Goal: Information Seeking & Learning: Learn about a topic

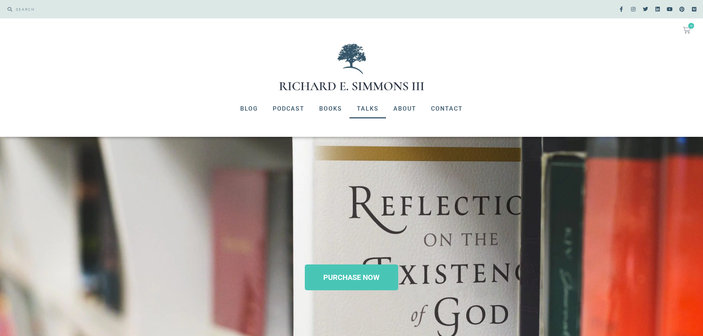
click at [362, 109] on link "Talks" at bounding box center [367, 108] width 37 height 19
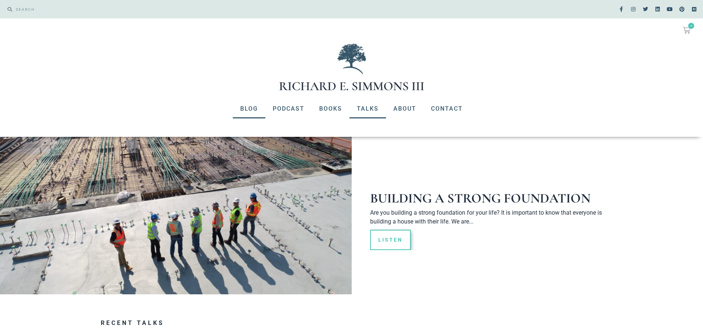
click at [252, 107] on link "Blog" at bounding box center [249, 108] width 32 height 19
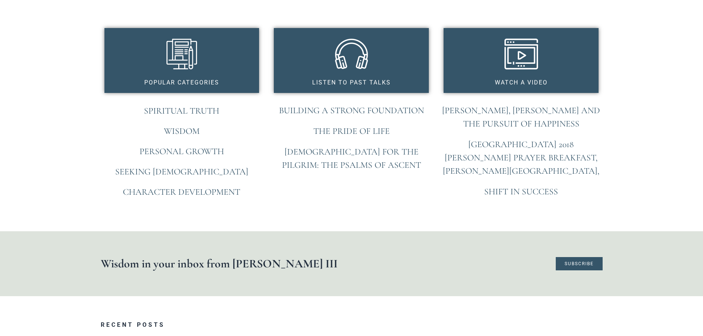
scroll to position [590, 0]
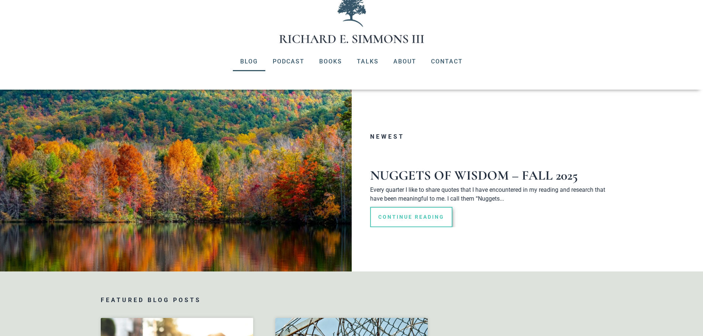
scroll to position [0, 0]
